Goal: Information Seeking & Learning: Learn about a topic

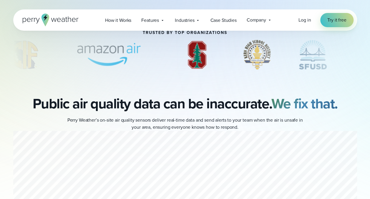
scroll to position [412, 0]
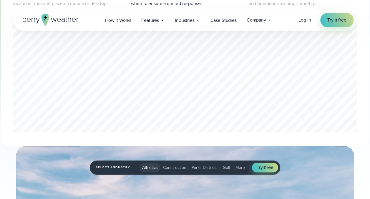
scroll to position [295, 0]
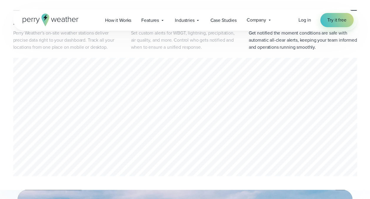
click at [187, 75] on div "3 of 3" at bounding box center [185, 118] width 344 height 120
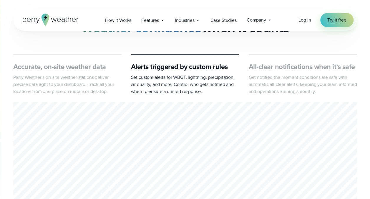
scroll to position [133, 0]
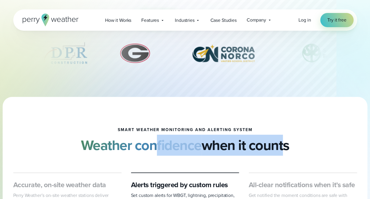
drag, startPoint x: 276, startPoint y: 146, endPoint x: 151, endPoint y: 142, distance: 125.0
click at [154, 142] on h2 "Weather confidence when it counts" at bounding box center [185, 145] width 209 height 16
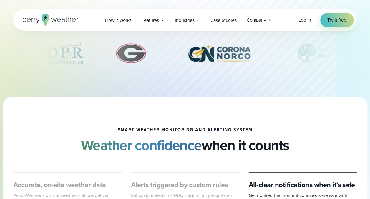
drag, startPoint x: 151, startPoint y: 142, endPoint x: 152, endPoint y: 131, distance: 10.6
click at [152, 131] on h1 "smart weather monitoring and alerting system" at bounding box center [185, 129] width 135 height 5
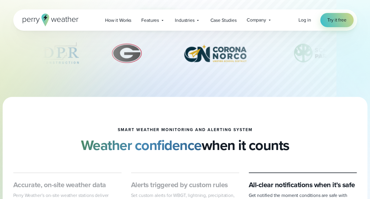
click at [145, 127] on h1 "smart weather monitoring and alerting system" at bounding box center [185, 129] width 135 height 5
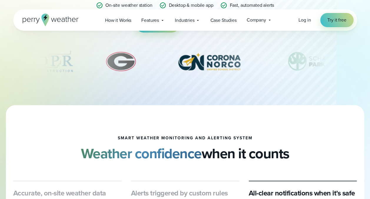
scroll to position [0, 0]
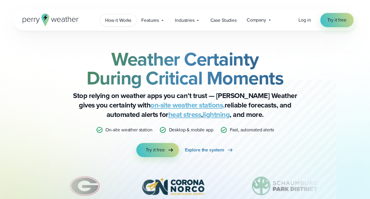
click at [119, 23] on span "How it Works" at bounding box center [118, 20] width 26 height 7
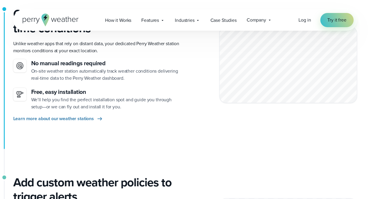
scroll to position [177, 0]
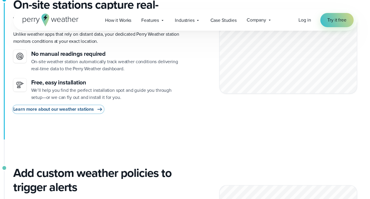
click at [72, 108] on span "Learn more about our weather stations" at bounding box center [53, 108] width 81 height 7
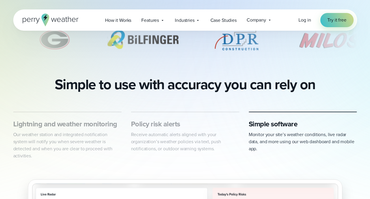
scroll to position [236, 0]
